Goal: Task Accomplishment & Management: Manage account settings

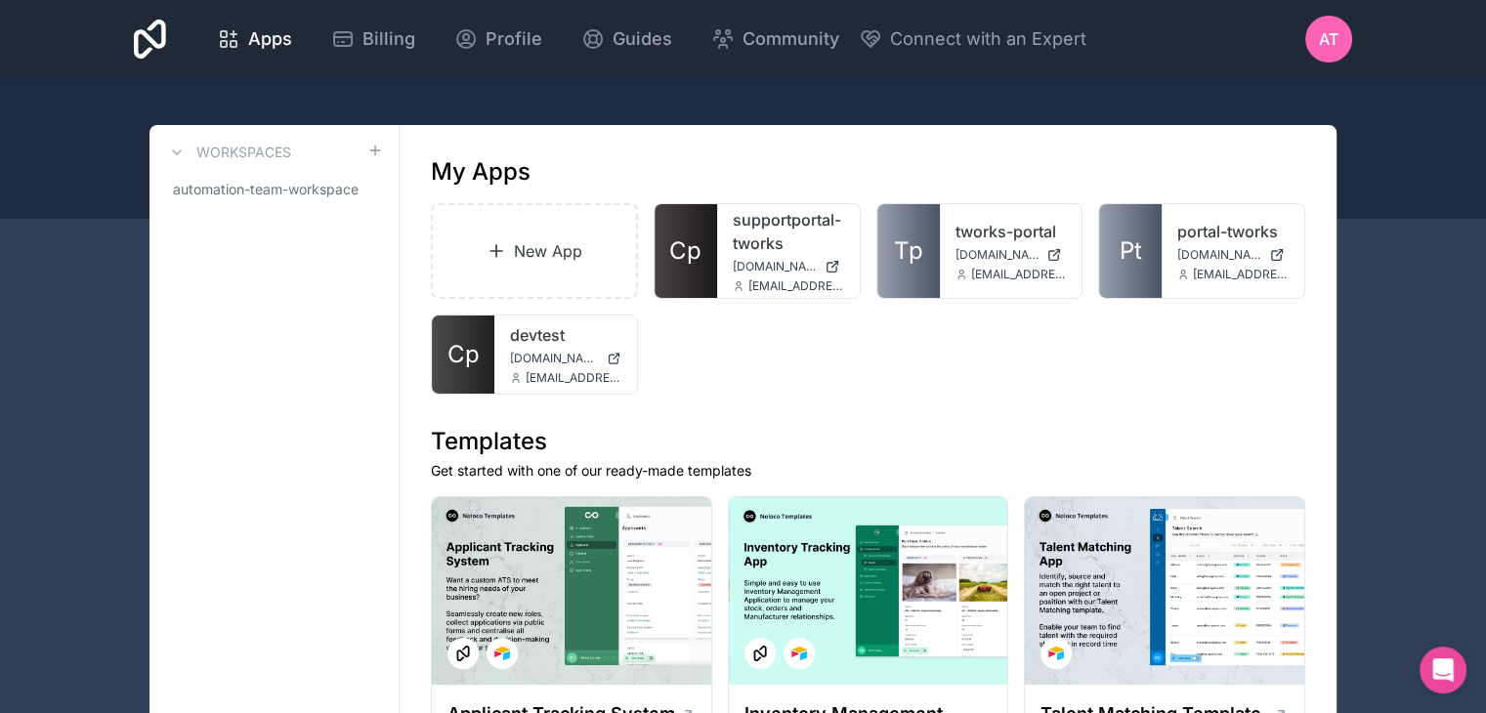
click at [1332, 36] on span "AT" at bounding box center [1329, 38] width 20 height 23
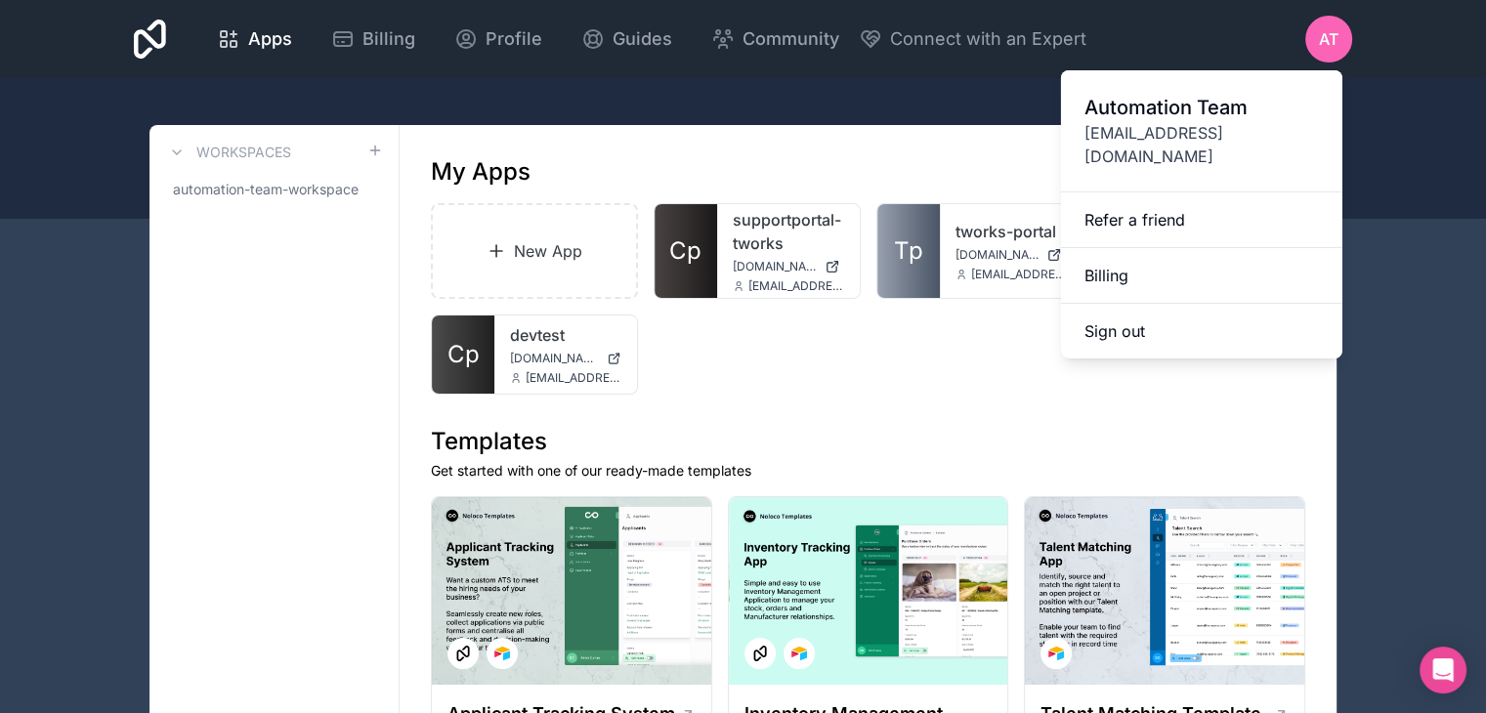
click at [1125, 254] on link "Billing" at bounding box center [1201, 276] width 281 height 56
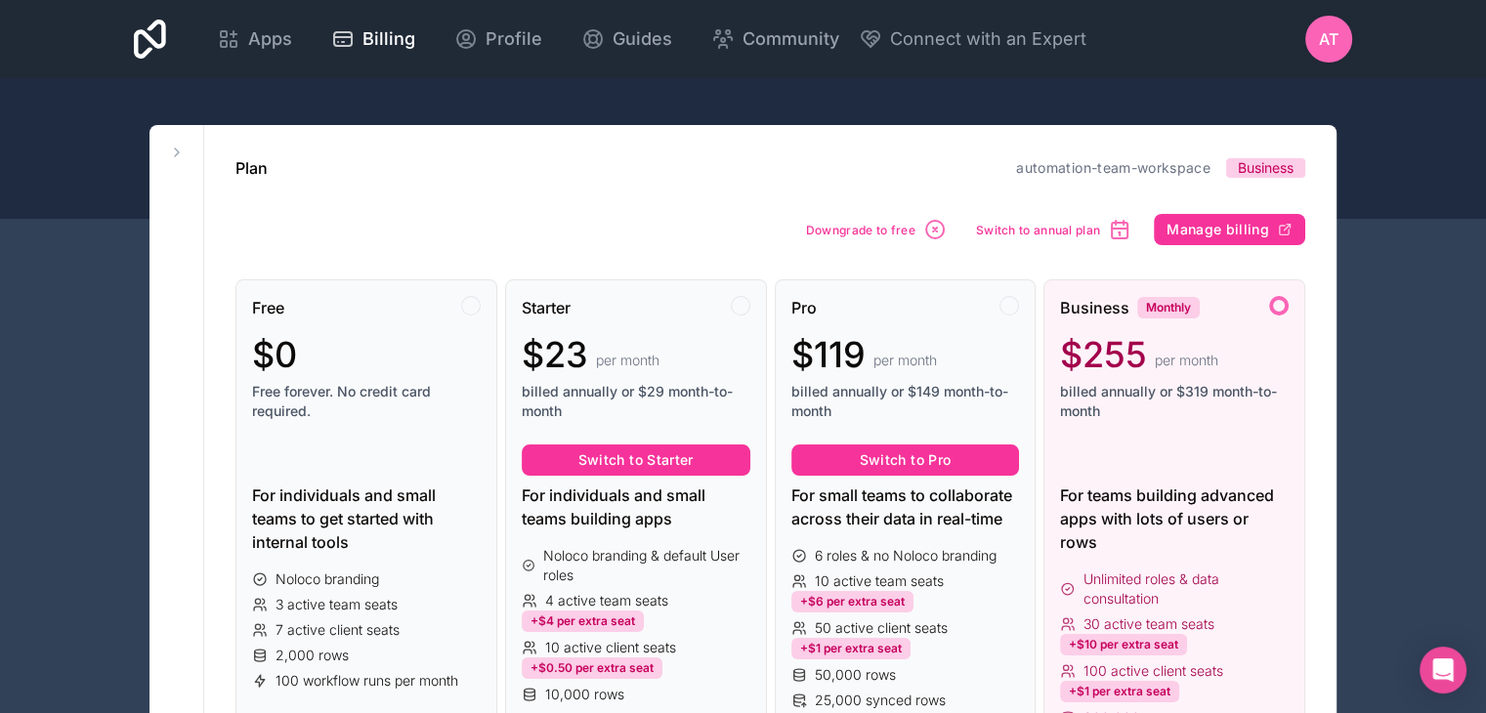
click at [1197, 231] on span "Manage billing" at bounding box center [1217, 230] width 103 height 18
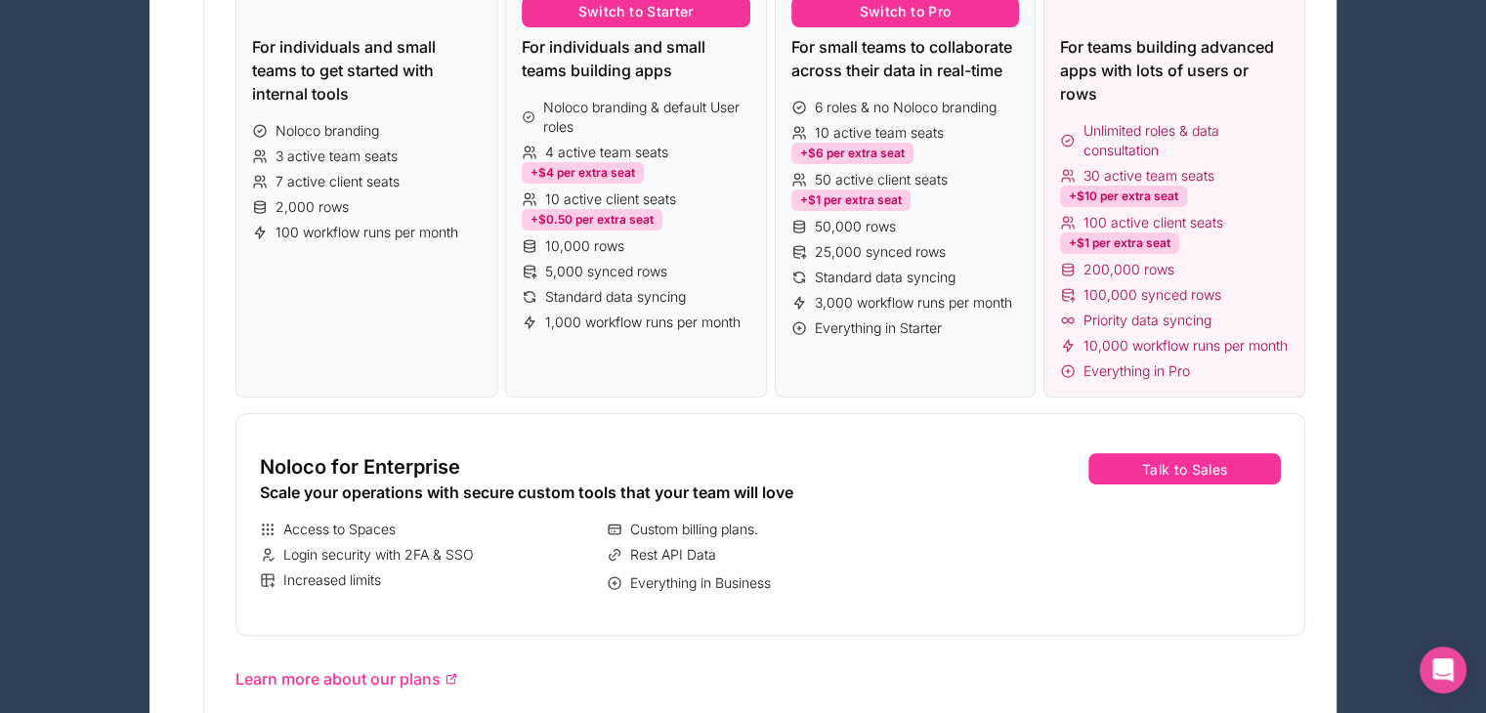
scroll to position [391, 0]
